Goal: Task Accomplishment & Management: Use online tool/utility

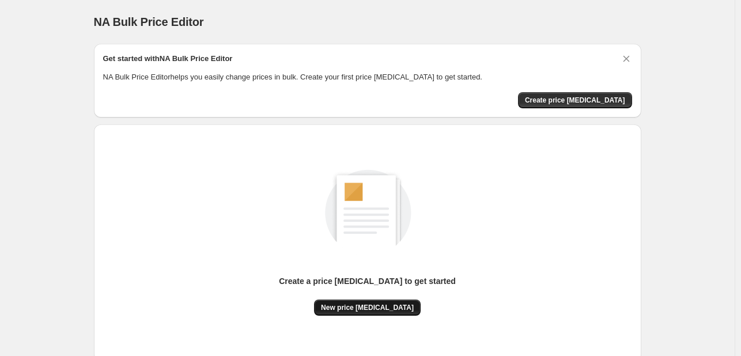
click at [358, 314] on button "New price [MEDICAL_DATA]" at bounding box center [367, 308] width 107 height 16
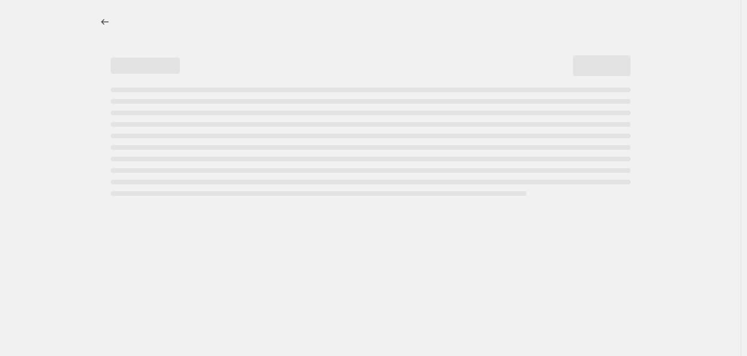
select select "percentage"
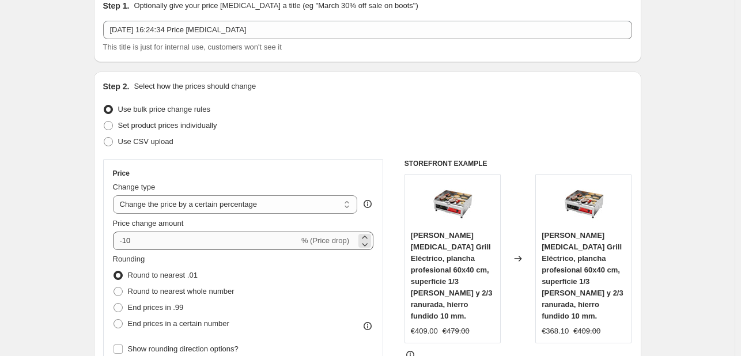
scroll to position [58, 0]
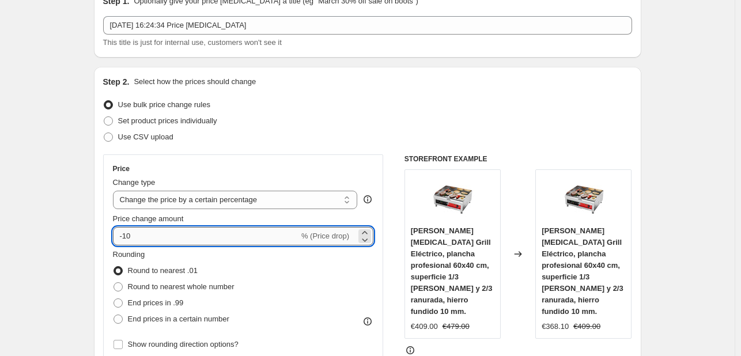
click at [184, 234] on input "-10" at bounding box center [206, 236] width 186 height 18
type input "-1"
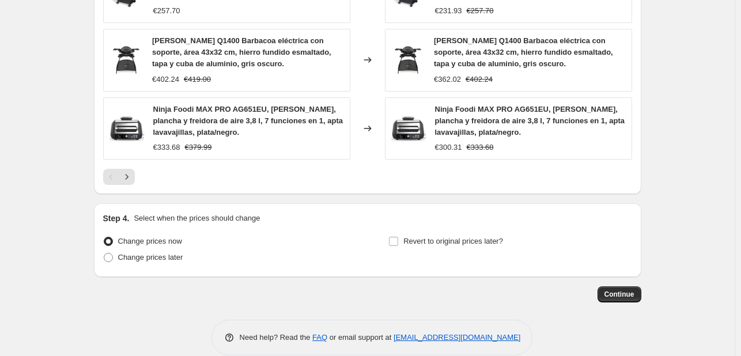
scroll to position [871, 0]
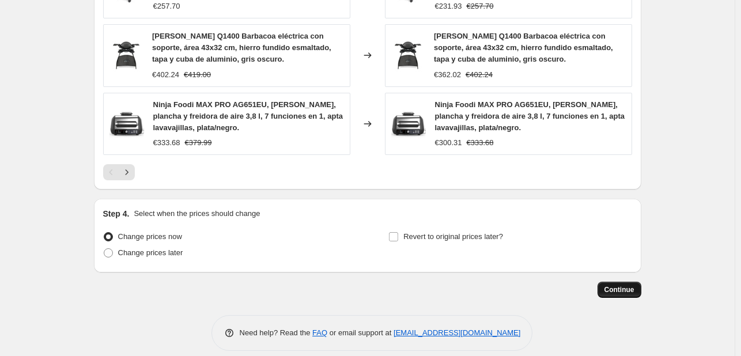
type input "-30"
click at [618, 285] on span "Continue" at bounding box center [620, 289] width 30 height 9
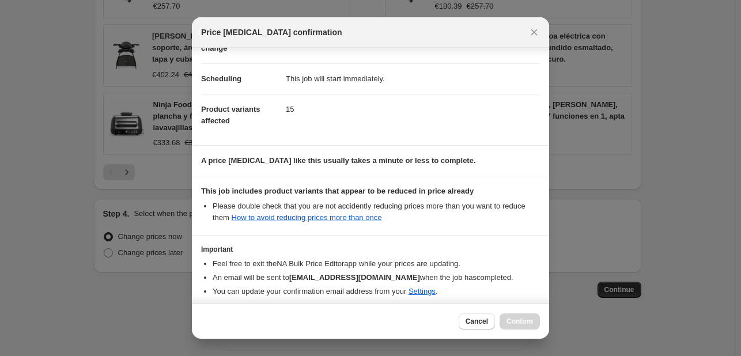
scroll to position [128, 0]
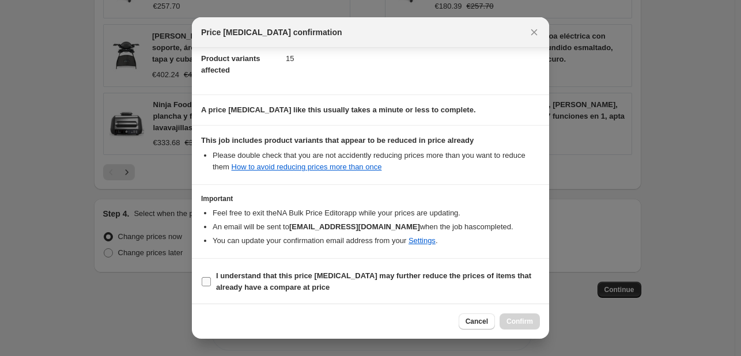
click at [253, 279] on b "I understand that this price [MEDICAL_DATA] may further reduce the prices of it…" at bounding box center [373, 281] width 315 height 20
click at [211, 279] on input "I understand that this price [MEDICAL_DATA] may further reduce the prices of it…" at bounding box center [206, 281] width 9 height 9
checkbox input "true"
click at [523, 321] on span "Confirm" at bounding box center [520, 321] width 27 height 9
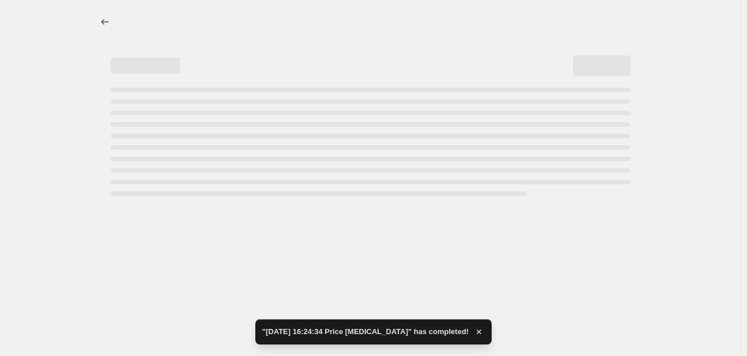
select select "percentage"
